Goal: Task Accomplishment & Management: Complete application form

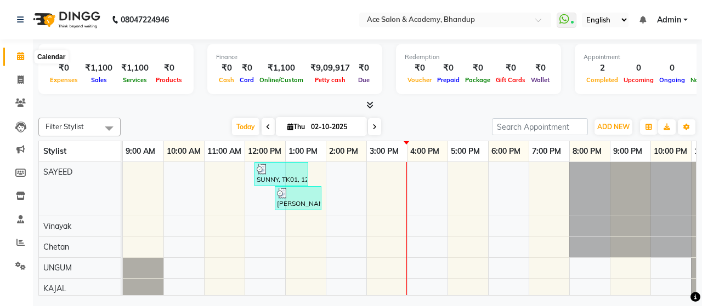
click at [22, 59] on icon at bounding box center [20, 56] width 7 height 8
drag, startPoint x: 22, startPoint y: 55, endPoint x: 4, endPoint y: 70, distance: 22.6
click at [4, 70] on li "Invoice" at bounding box center [16, 81] width 33 height 24
click at [23, 81] on icon at bounding box center [21, 80] width 6 height 8
select select "5800"
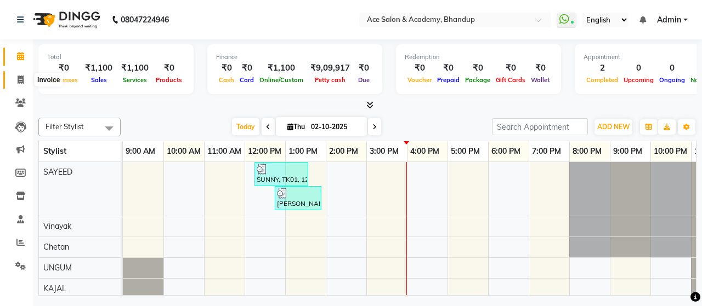
select select "service"
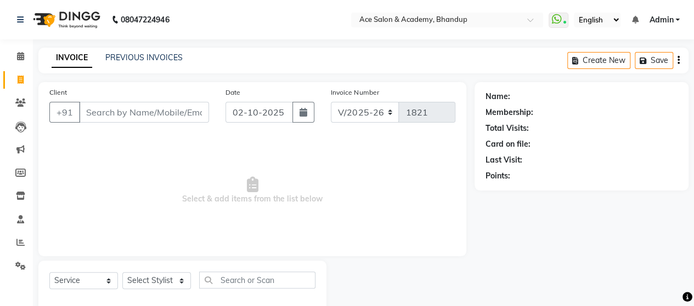
click at [135, 107] on input "Client" at bounding box center [144, 112] width 130 height 21
click at [134, 113] on input "Client" at bounding box center [144, 112] width 130 height 21
click at [135, 113] on input "Client" at bounding box center [144, 112] width 130 height 21
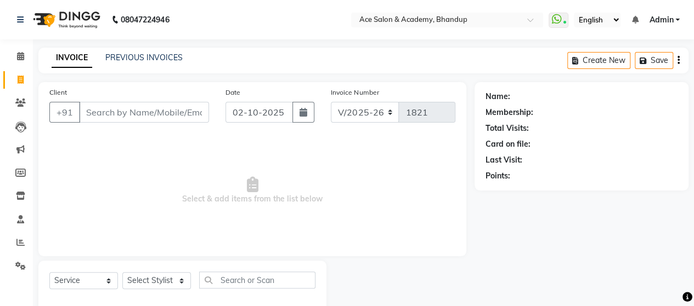
click at [135, 113] on input "Client" at bounding box center [144, 112] width 130 height 21
click at [113, 109] on div "Client +91" at bounding box center [129, 109] width 176 height 45
click at [115, 110] on input "Client" at bounding box center [144, 112] width 130 height 21
click at [117, 110] on input "Client" at bounding box center [144, 112] width 130 height 21
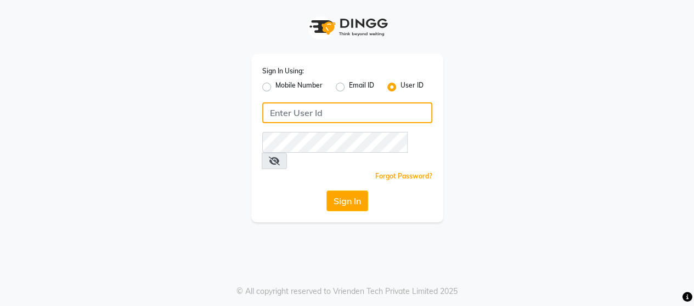
type input "ACE"
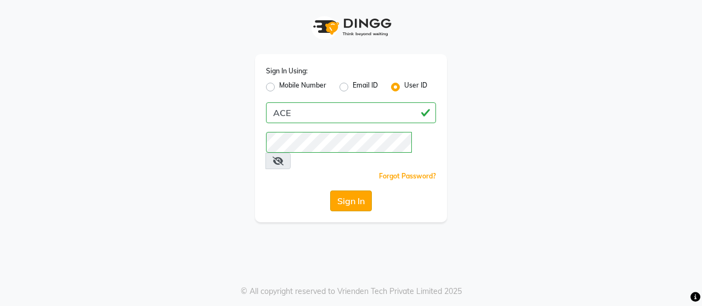
click at [357, 191] on button "Sign In" at bounding box center [351, 201] width 42 height 21
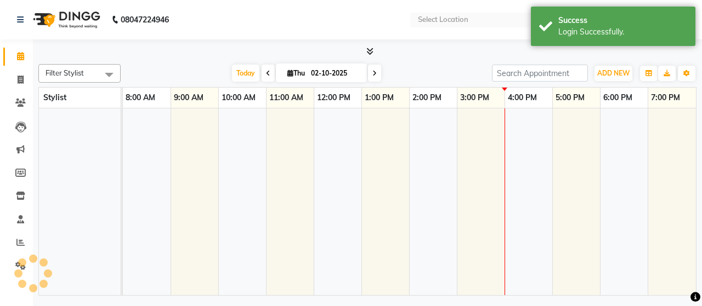
select select "en"
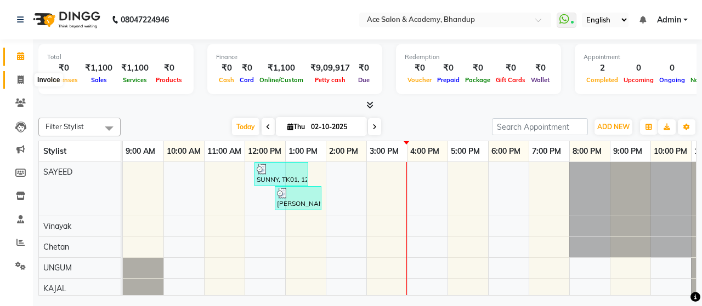
click at [21, 82] on icon at bounding box center [21, 80] width 6 height 8
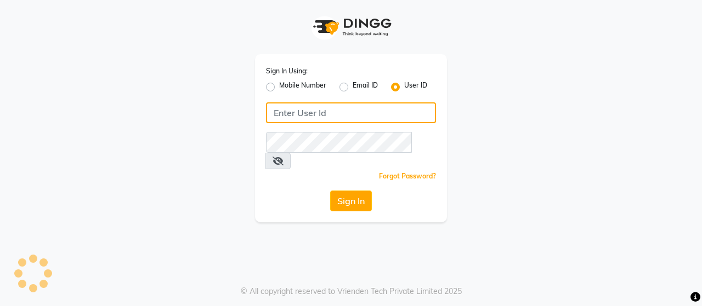
type input "ACE"
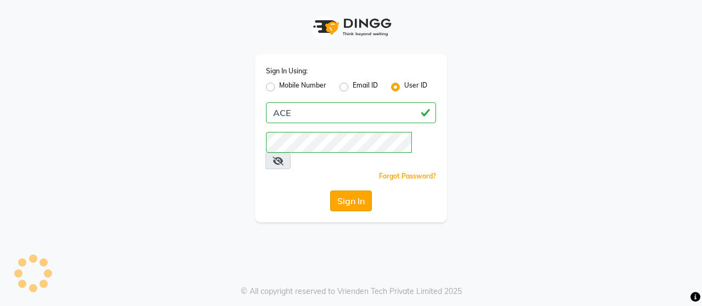
click at [349, 191] on button "Sign In" at bounding box center [351, 201] width 42 height 21
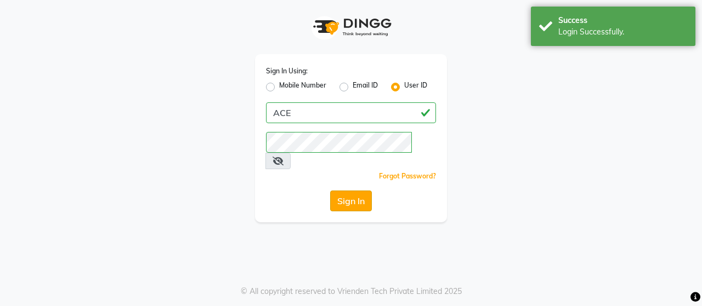
click at [360, 191] on button "Sign In" at bounding box center [351, 201] width 42 height 21
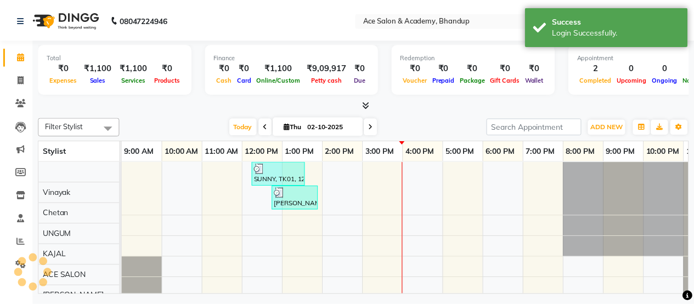
scroll to position [33, 0]
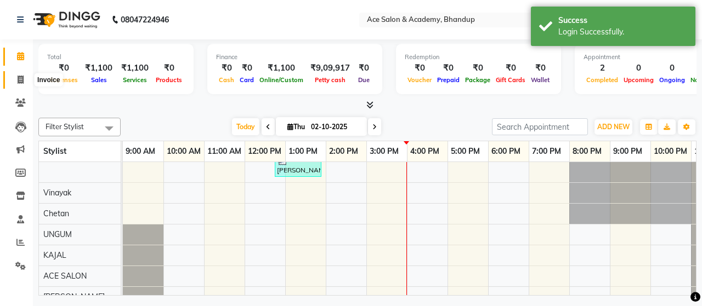
click at [20, 83] on icon at bounding box center [21, 80] width 6 height 8
select select "service"
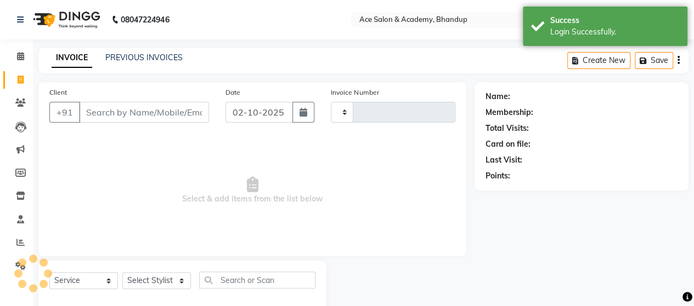
type input "1821"
select select "5800"
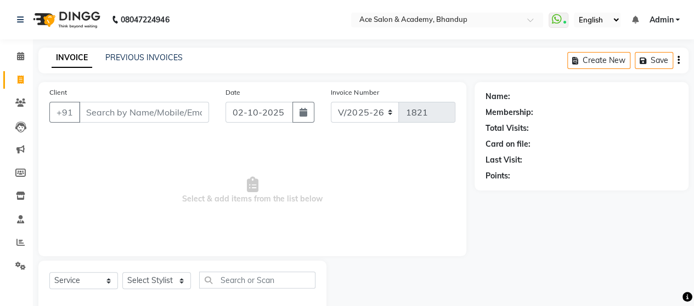
click at [182, 111] on input "Client" at bounding box center [144, 112] width 130 height 21
click at [163, 107] on input "Client" at bounding box center [144, 112] width 130 height 21
click at [162, 107] on input "Client" at bounding box center [144, 112] width 130 height 21
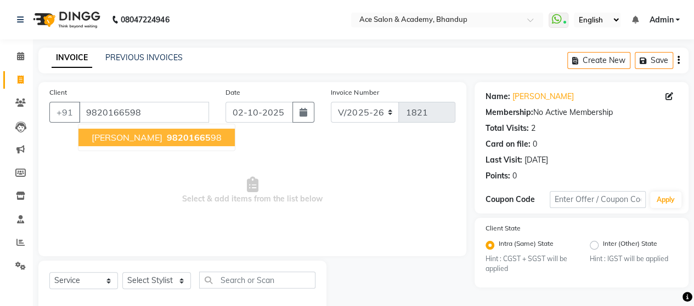
click at [167, 134] on span "98201665" at bounding box center [189, 137] width 44 height 11
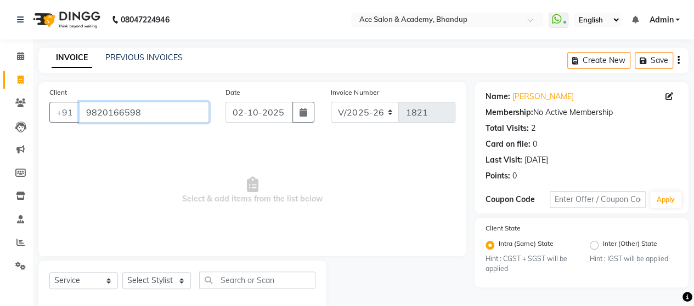
click at [177, 111] on input "9820166598" at bounding box center [144, 112] width 130 height 21
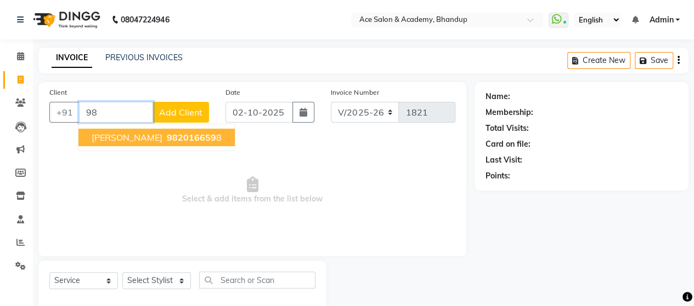
type input "9"
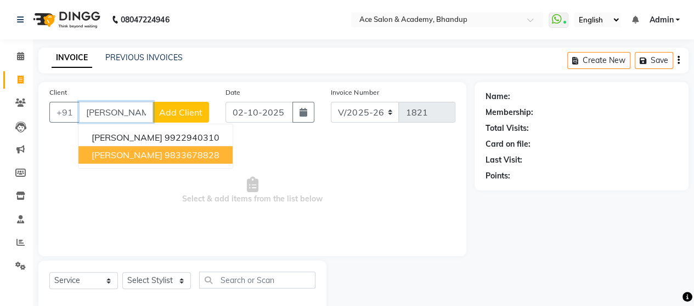
click at [173, 150] on ngb-highlight "9833678828" at bounding box center [191, 155] width 55 height 11
type input "9833678828"
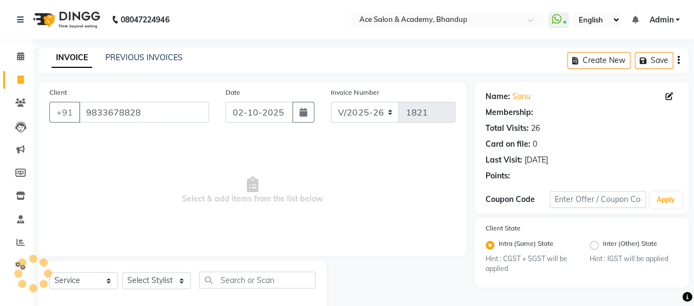
select select "1: Object"
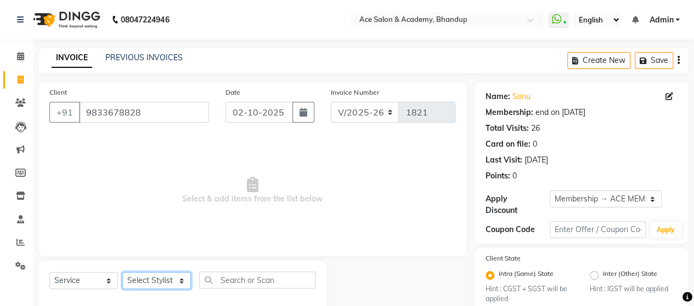
click at [168, 284] on select "Select Stylist ACE SALON Chetan KAJAL SAMPADA SAYEED UNGUM Vinayak" at bounding box center [156, 280] width 69 height 17
select select "40245"
click at [122, 272] on select "Select Stylist ACE SALON Chetan KAJAL SAMPADA SAYEED UNGUM Vinayak" at bounding box center [156, 280] width 69 height 17
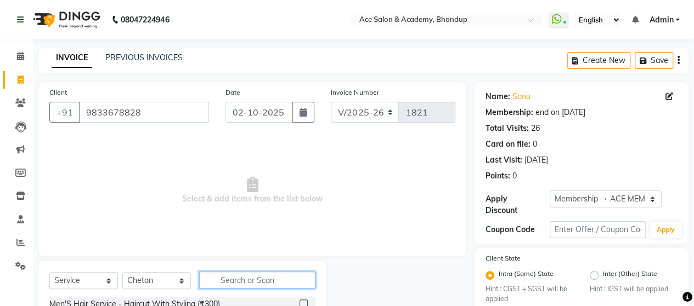
click at [257, 277] on input "text" at bounding box center [257, 280] width 116 height 17
click at [243, 276] on input "text" at bounding box center [257, 280] width 116 height 17
type input "HAIR"
click at [310, 281] on icon "button" at bounding box center [307, 280] width 6 height 8
click at [154, 58] on link "PREVIOUS INVOICES" at bounding box center [143, 58] width 77 height 10
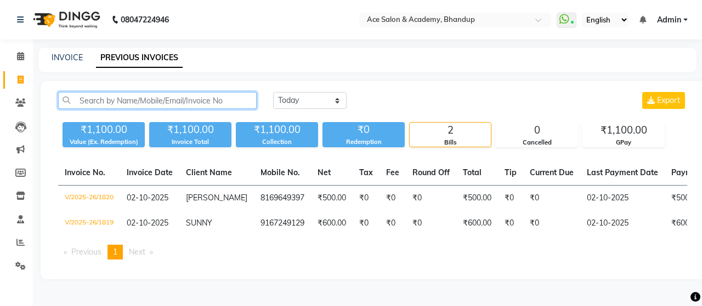
click at [237, 97] on input "text" at bounding box center [157, 100] width 198 height 17
click at [216, 98] on input "text" at bounding box center [157, 100] width 198 height 17
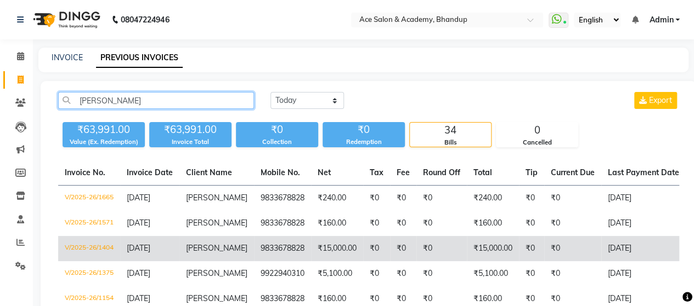
type input "[PERSON_NAME]"
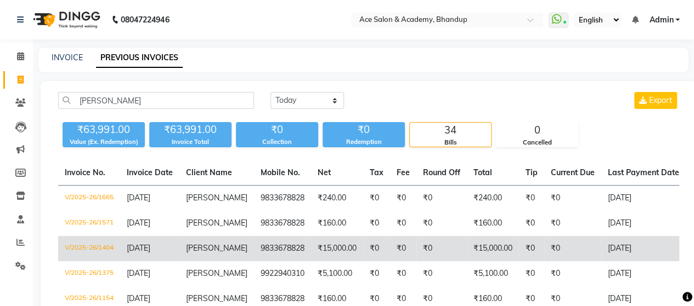
click at [314, 246] on td "₹15,000.00" at bounding box center [337, 248] width 52 height 25
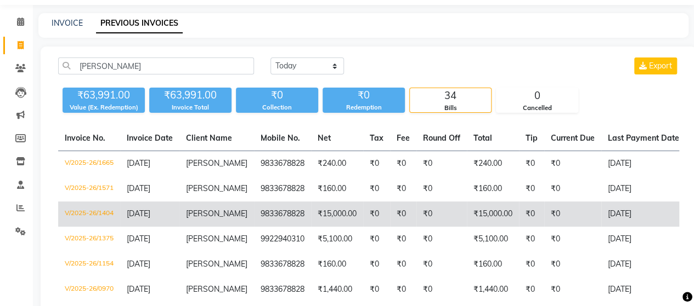
scroll to position [110, 0]
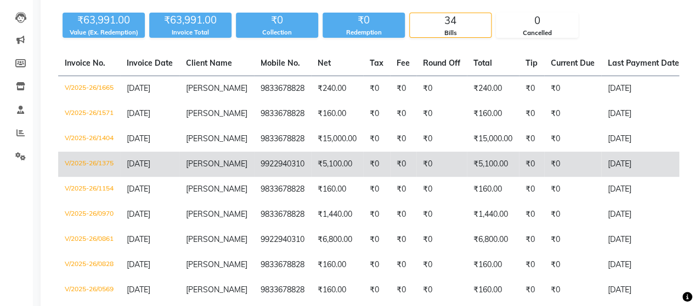
click at [376, 165] on td "₹0" at bounding box center [376, 164] width 27 height 25
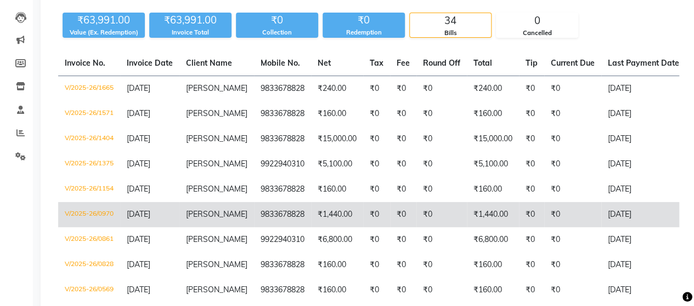
click at [363, 212] on td "₹0" at bounding box center [376, 214] width 27 height 25
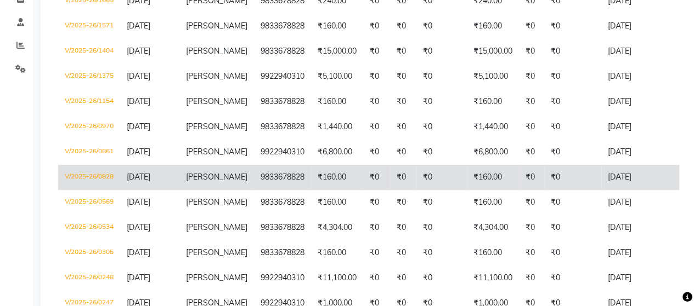
scroll to position [219, 0]
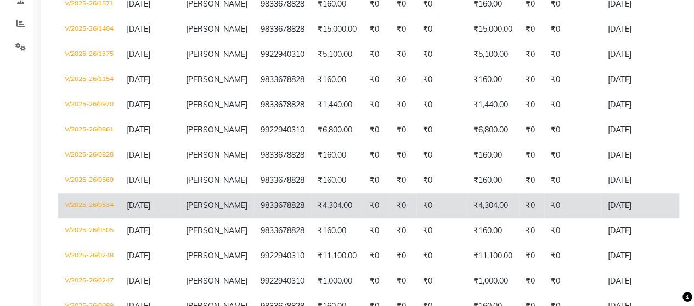
click at [343, 206] on td "₹4,304.00" at bounding box center [337, 206] width 52 height 25
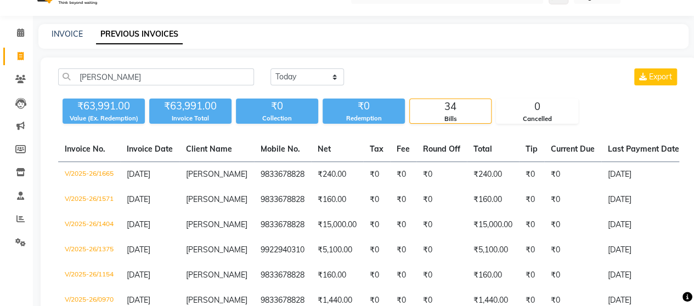
scroll to position [0, 0]
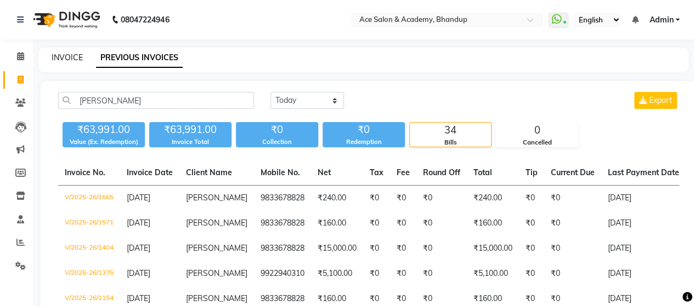
click at [79, 56] on link "INVOICE" at bounding box center [67, 58] width 31 height 10
select select "service"
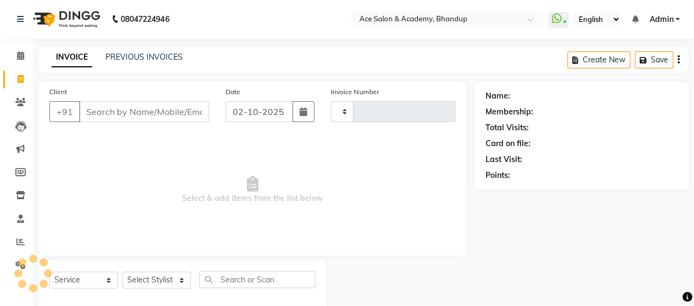
type input "1821"
select select "5800"
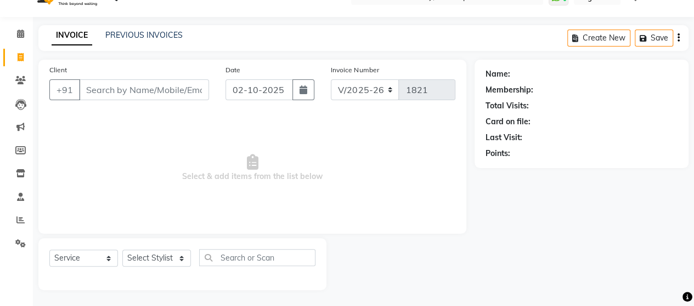
click at [122, 89] on input "Client" at bounding box center [144, 89] width 130 height 21
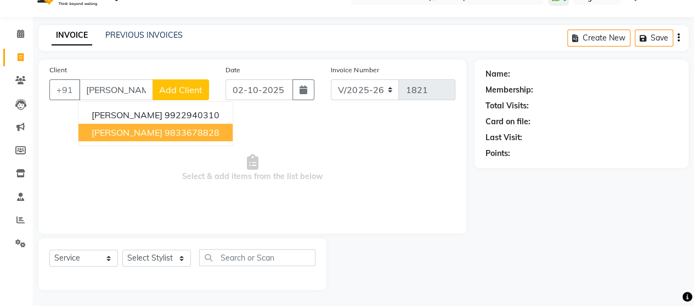
click at [164, 130] on ngb-highlight "9833678828" at bounding box center [191, 132] width 55 height 11
type input "9833678828"
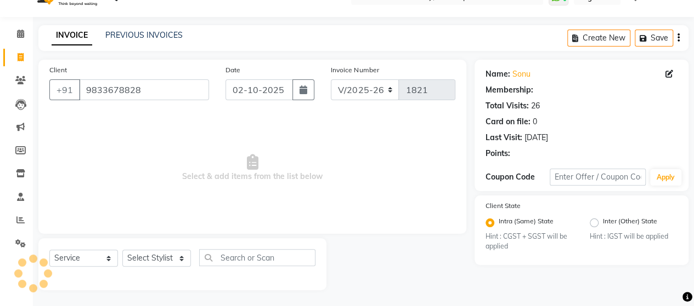
select select "1: Object"
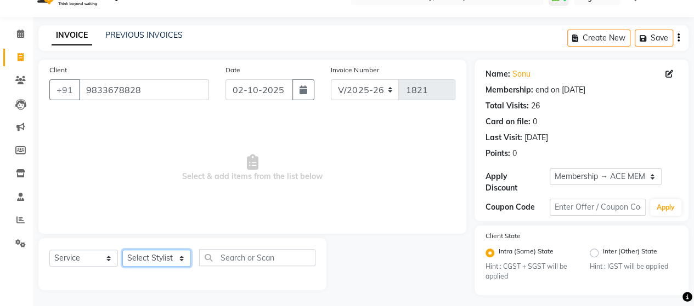
click at [159, 259] on select "Select Stylist ACE SALON Chetan KAJAL SAMPADA SAYEED UNGUM Vinayak" at bounding box center [156, 258] width 69 height 17
select select "40245"
click at [122, 250] on select "Select Stylist ACE SALON Chetan KAJAL SAMPADA SAYEED UNGUM Vinayak" at bounding box center [156, 258] width 69 height 17
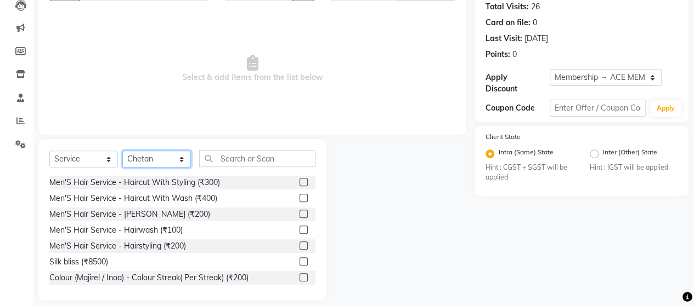
scroll to position [132, 0]
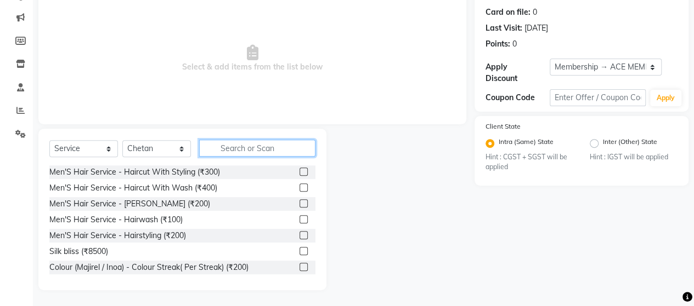
click at [255, 145] on input "text" at bounding box center [257, 148] width 116 height 17
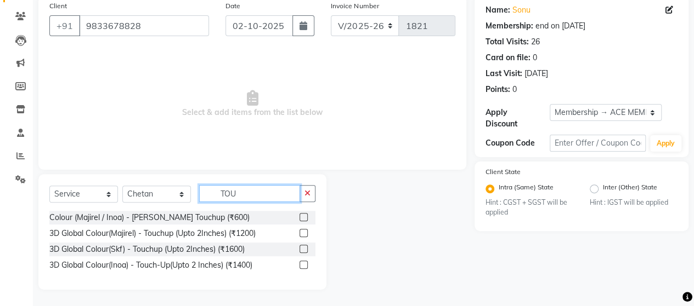
scroll to position [86, 0]
type input "TOU"
click at [305, 265] on label at bounding box center [303, 266] width 8 height 8
click at [305, 265] on input "checkbox" at bounding box center [302, 266] width 7 height 7
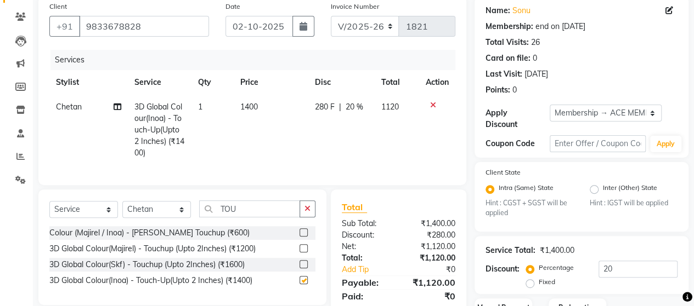
checkbox input "false"
click at [259, 105] on td "1400" at bounding box center [270, 130] width 75 height 71
select select "40245"
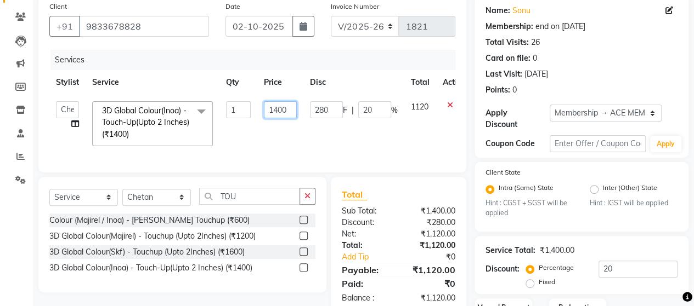
drag, startPoint x: 278, startPoint y: 108, endPoint x: 318, endPoint y: 116, distance: 40.8
click at [279, 109] on input "1400" at bounding box center [280, 109] width 33 height 17
type input "1"
type input "1800"
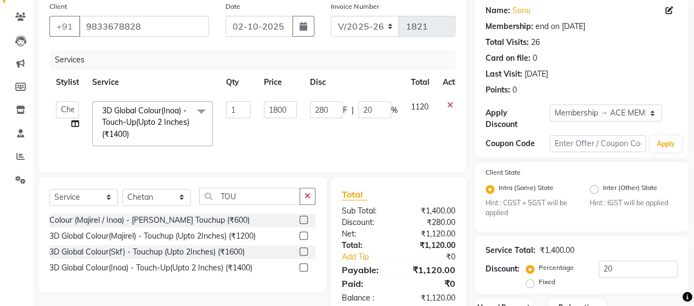
click at [342, 137] on td "280 F | 20 %" at bounding box center [353, 124] width 101 height 58
select select "40245"
click at [253, 200] on input "TOU" at bounding box center [249, 196] width 101 height 17
type input "T"
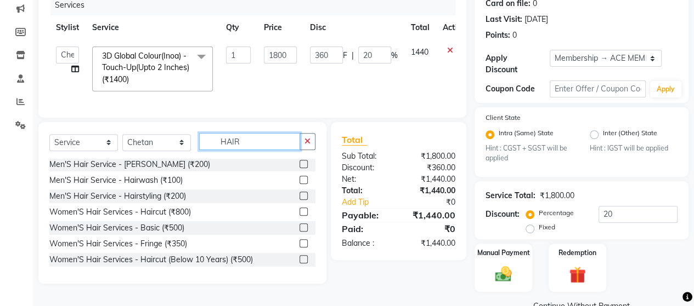
scroll to position [55, 0]
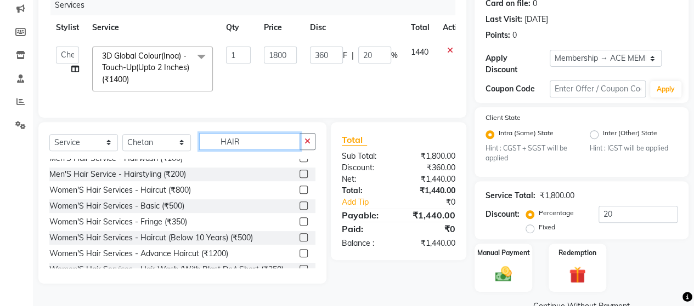
type input "HAIR"
click at [299, 258] on label at bounding box center [303, 253] width 8 height 8
click at [299, 258] on input "checkbox" at bounding box center [302, 254] width 7 height 7
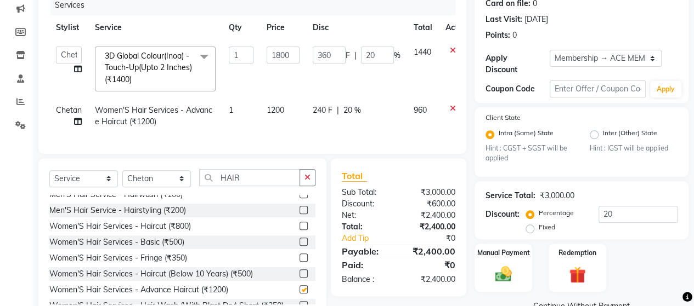
checkbox input "false"
click at [275, 108] on span "1200" at bounding box center [275, 110] width 18 height 10
select select "40245"
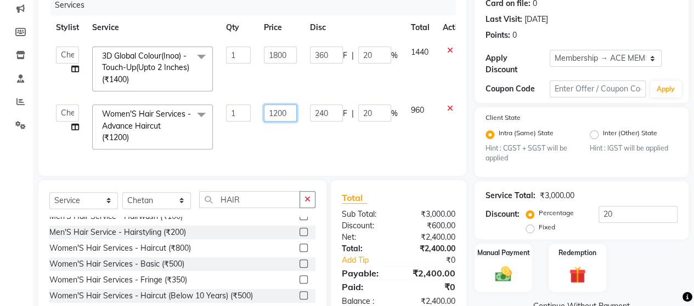
drag, startPoint x: 276, startPoint y: 111, endPoint x: 306, endPoint y: 118, distance: 31.1
click at [279, 111] on input "1200" at bounding box center [280, 113] width 33 height 17
type input "1400"
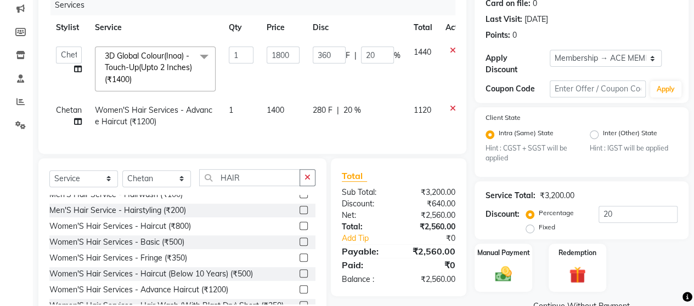
click at [336, 133] on td "280 F | 20 %" at bounding box center [356, 116] width 101 height 36
select select "40245"
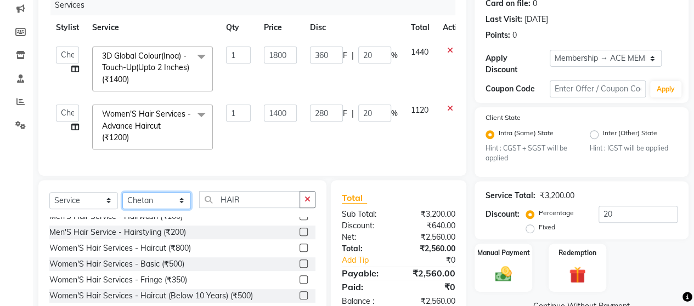
click at [178, 208] on select "Select Stylist ACE SALON Chetan KAJAL SAMPADA SAYEED UNGUM Vinayak" at bounding box center [156, 200] width 69 height 17
select select "40243"
click at [122, 200] on select "Select Stylist ACE SALON Chetan KAJAL SAMPADA SAYEED UNGUM Vinayak" at bounding box center [156, 200] width 69 height 17
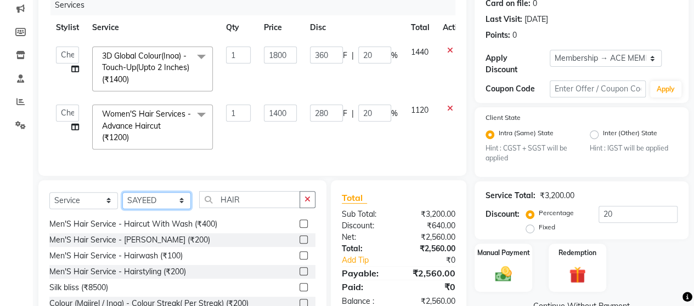
scroll to position [0, 0]
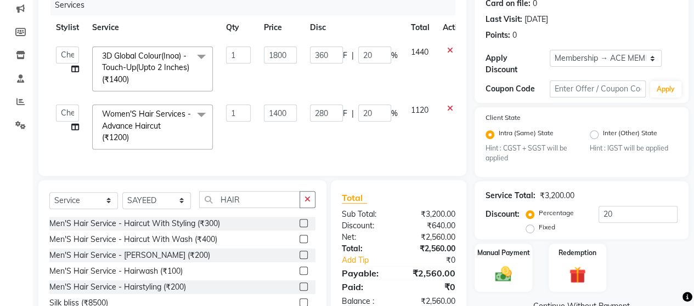
click at [299, 259] on label at bounding box center [303, 255] width 8 height 8
click at [299, 259] on input "checkbox" at bounding box center [302, 255] width 7 height 7
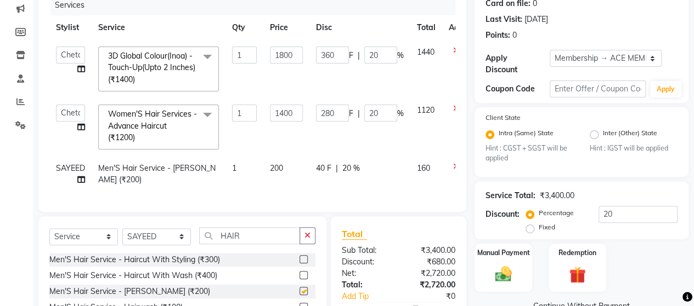
checkbox input "false"
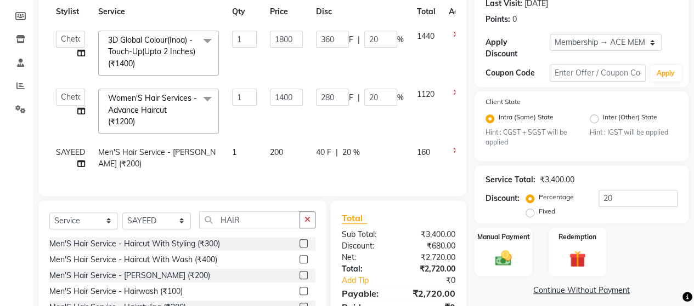
scroll to position [141, 0]
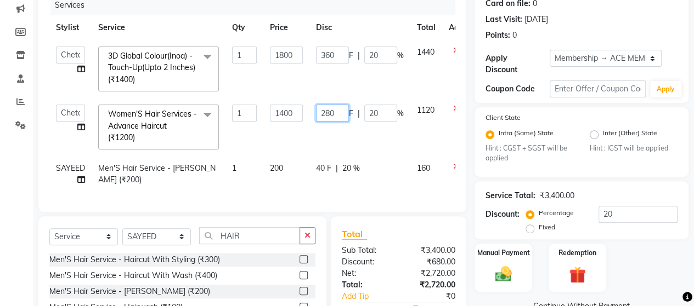
click at [336, 112] on input "280" at bounding box center [332, 113] width 33 height 17
type input "2"
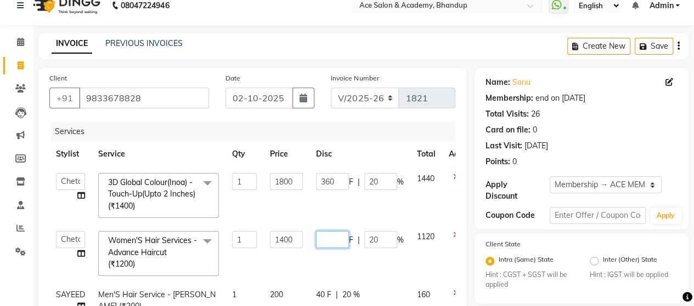
scroll to position [0, 0]
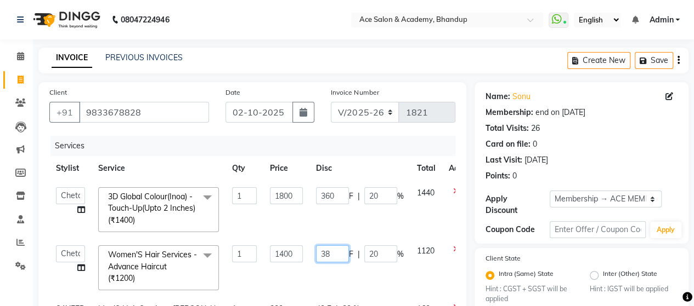
type input "380"
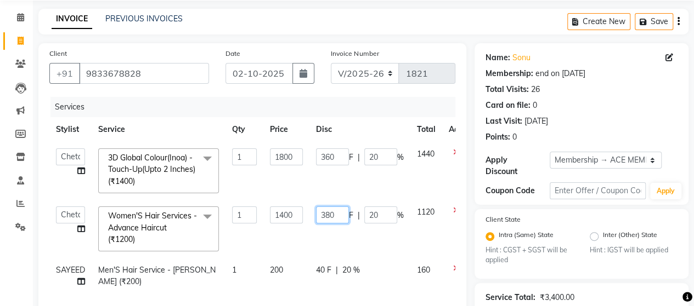
scroll to position [55, 0]
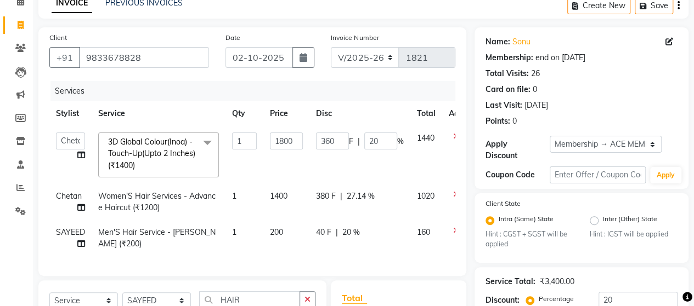
click at [352, 168] on td "360 F | 20 %" at bounding box center [359, 155] width 101 height 58
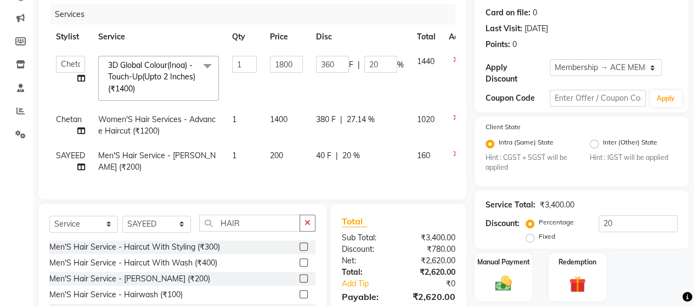
scroll to position [105, 0]
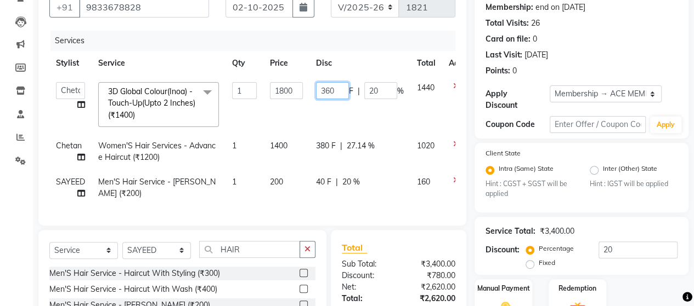
click at [341, 87] on input "360" at bounding box center [332, 90] width 33 height 17
type input "380"
click at [343, 118] on td "380 F | 20 %" at bounding box center [359, 105] width 101 height 58
select select "40245"
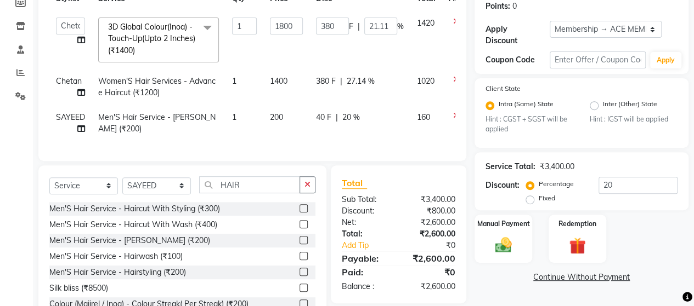
scroll to position [215, 0]
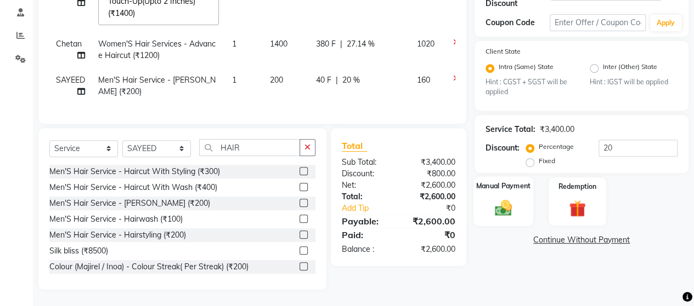
click at [517, 195] on div "Manual Payment" at bounding box center [503, 202] width 60 height 50
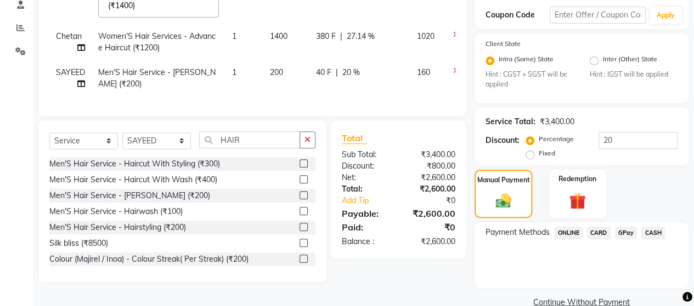
click at [625, 235] on span "GPay" at bounding box center [626, 233] width 22 height 13
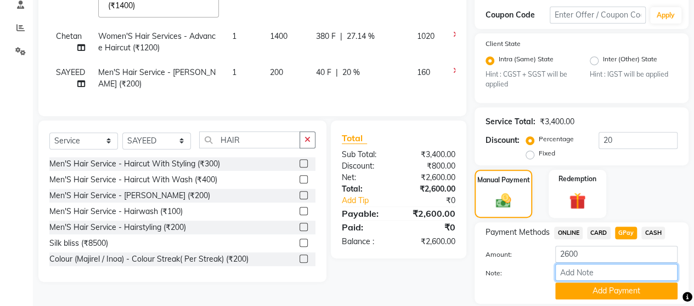
click at [611, 275] on input "Note:" at bounding box center [616, 272] width 122 height 17
click at [612, 296] on button "Add Payment" at bounding box center [616, 291] width 122 height 17
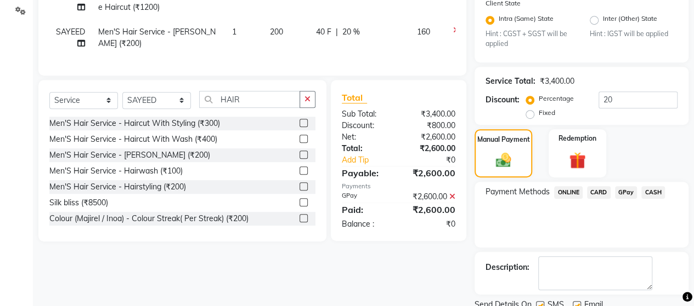
scroll to position [296, 0]
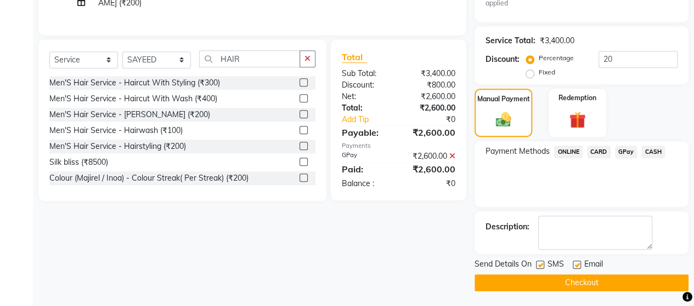
click at [609, 283] on button "Checkout" at bounding box center [581, 283] width 214 height 17
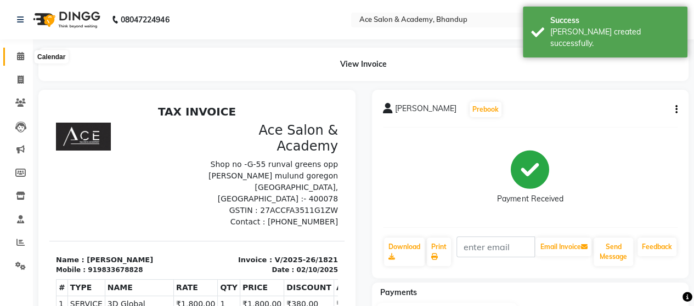
click at [20, 56] on icon at bounding box center [20, 56] width 7 height 8
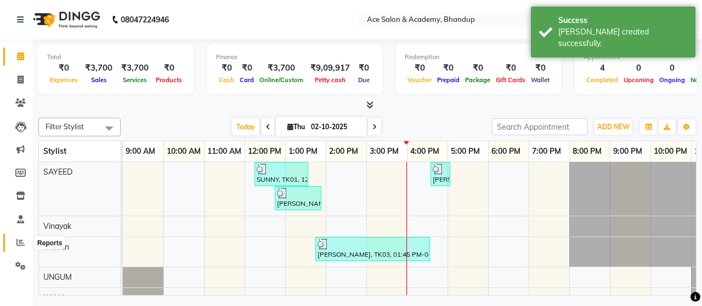
click at [19, 243] on icon at bounding box center [20, 242] width 8 height 8
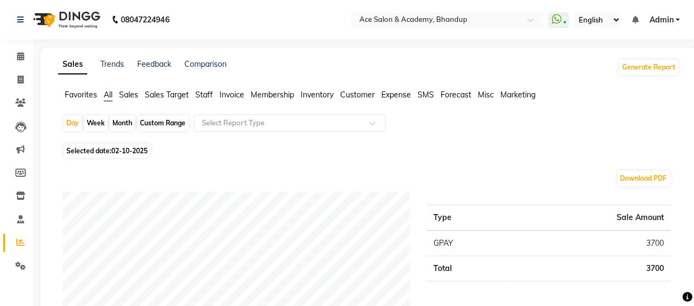
click at [127, 147] on span "02-10-2025" at bounding box center [129, 151] width 36 height 8
select select "10"
select select "2025"
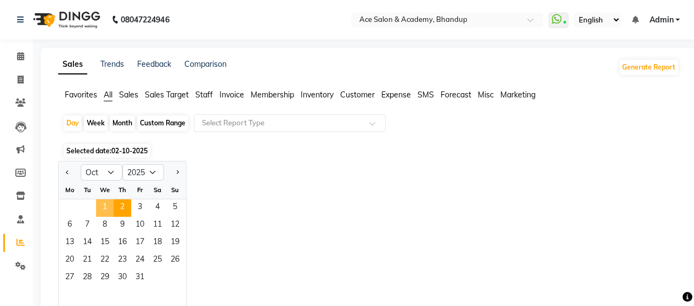
click at [107, 203] on span "1" at bounding box center [105, 209] width 18 height 18
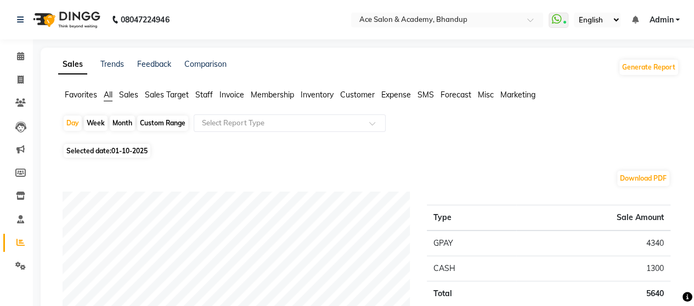
click at [123, 154] on span "01-10-2025" at bounding box center [129, 151] width 36 height 8
select select "10"
select select "2025"
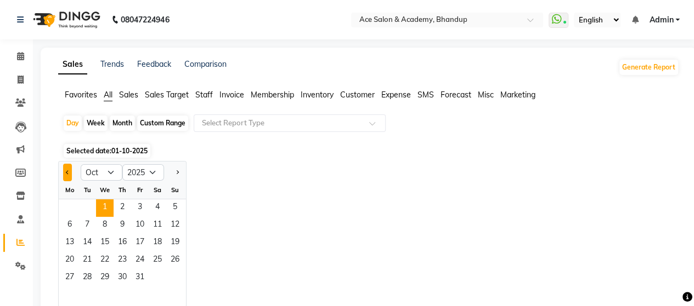
click at [68, 169] on button "Previous month" at bounding box center [67, 173] width 9 height 18
select select "9"
click at [89, 276] on span "30" at bounding box center [87, 279] width 18 height 18
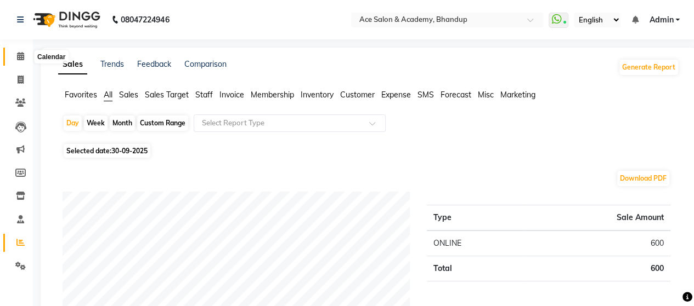
click at [18, 58] on icon at bounding box center [20, 56] width 7 height 8
